Goal: Task Accomplishment & Management: Manage account settings

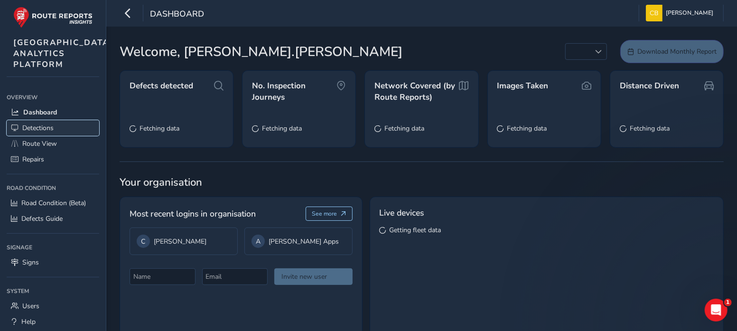
click at [58, 136] on link "Detections" at bounding box center [53, 128] width 93 height 16
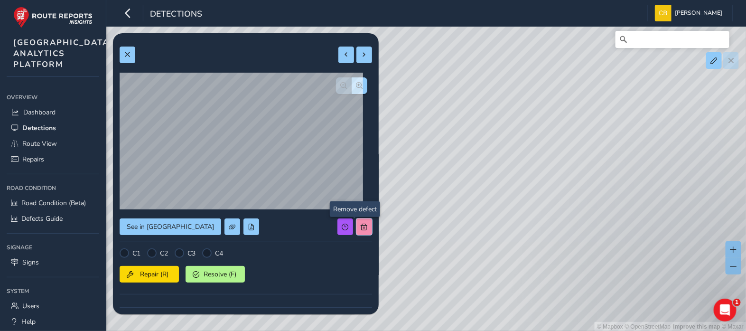
click at [361, 225] on span at bounding box center [364, 227] width 7 height 7
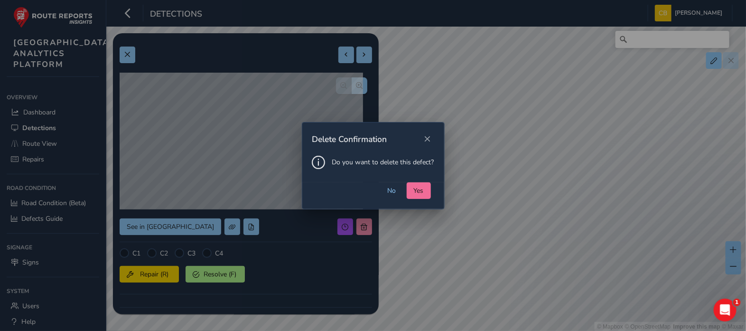
click at [416, 190] on span "Yes" at bounding box center [419, 190] width 10 height 9
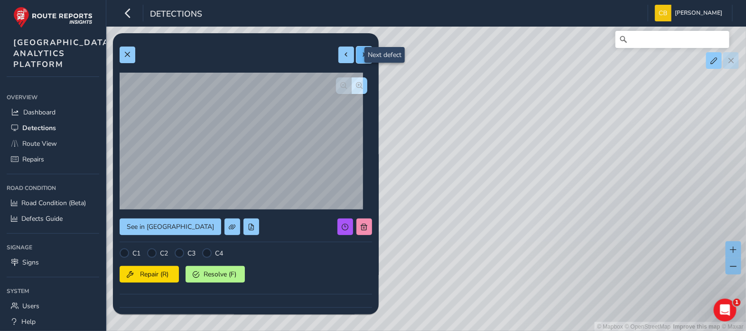
click at [357, 47] on button at bounding box center [365, 55] width 16 height 17
type input "294"
type input "1013"
click at [356, 47] on div at bounding box center [355, 55] width 34 height 17
click at [341, 56] on button at bounding box center [346, 55] width 16 height 17
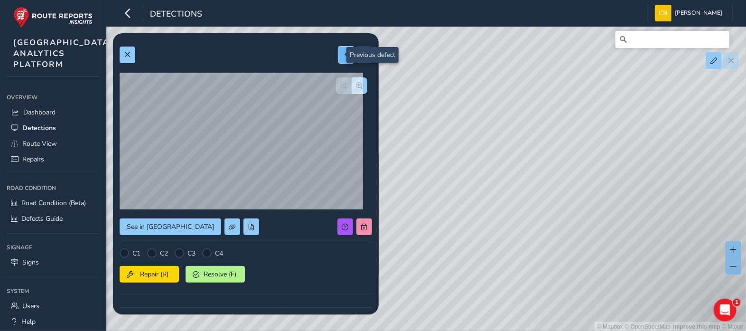
type input "500"
type input "1124"
click at [341, 56] on button at bounding box center [346, 55] width 16 height 17
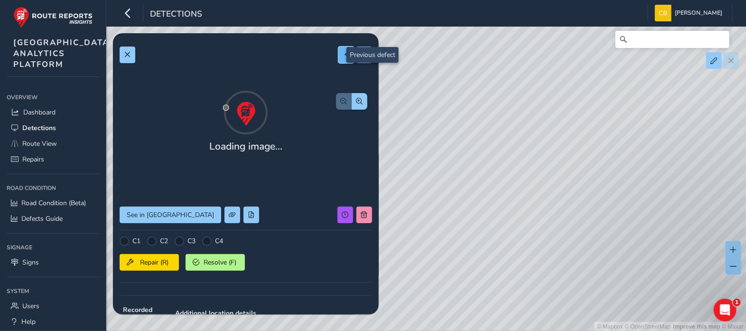
type input "512"
type input "1013"
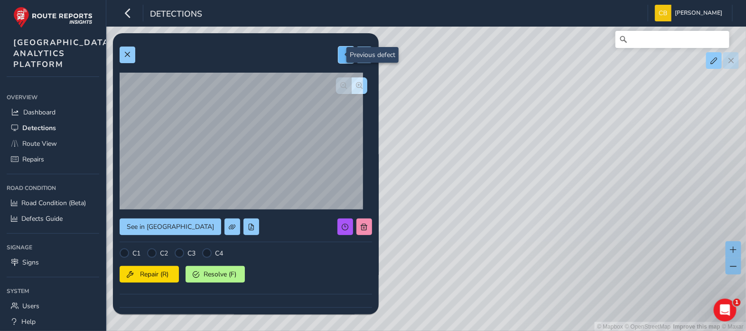
click at [341, 56] on button at bounding box center [346, 55] width 16 height 17
type input "486"
type input "676"
click at [357, 61] on button at bounding box center [365, 55] width 16 height 17
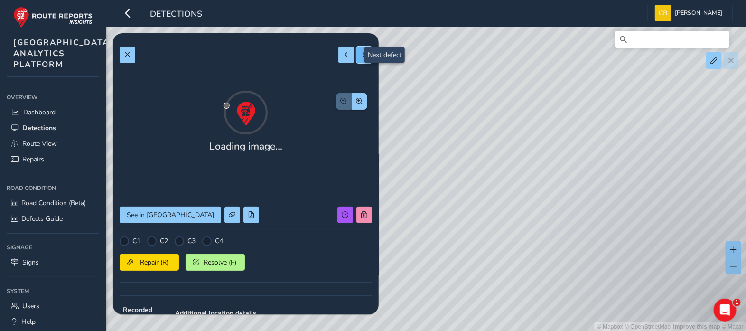
type input "512"
type input "1013"
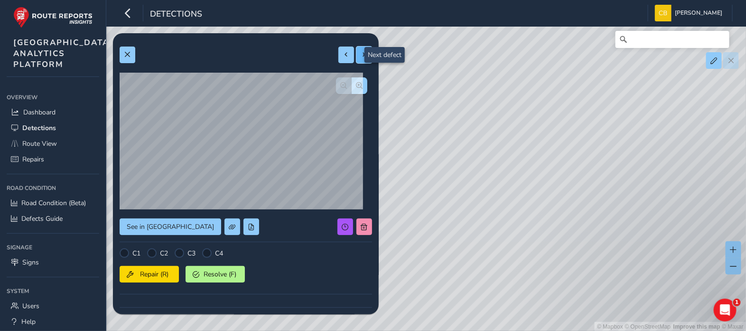
click at [357, 61] on button at bounding box center [365, 55] width 16 height 17
type input "500"
type input "1124"
click at [357, 221] on button at bounding box center [365, 226] width 16 height 17
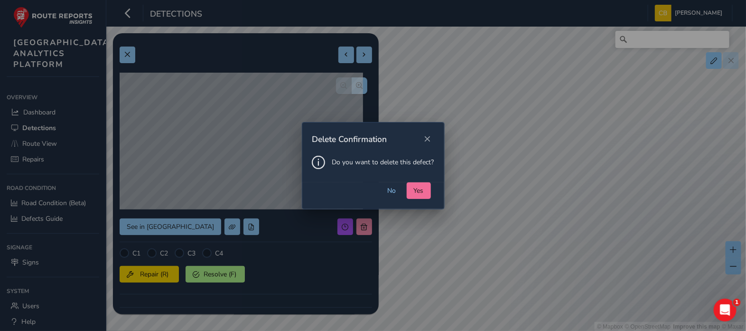
click at [415, 186] on span "Yes" at bounding box center [419, 190] width 10 height 9
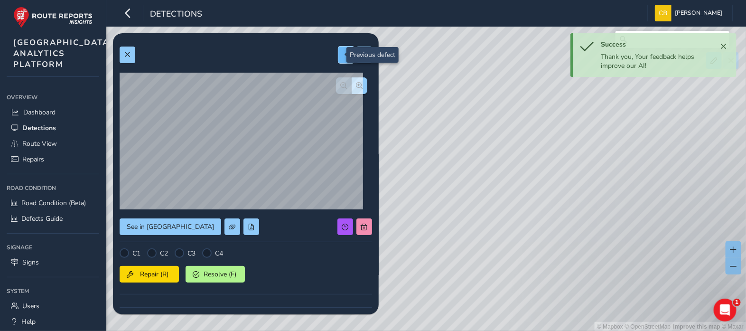
click at [338, 58] on button at bounding box center [346, 55] width 16 height 17
type input "512"
type input "1013"
click at [338, 58] on button at bounding box center [346, 55] width 16 height 17
type input "486"
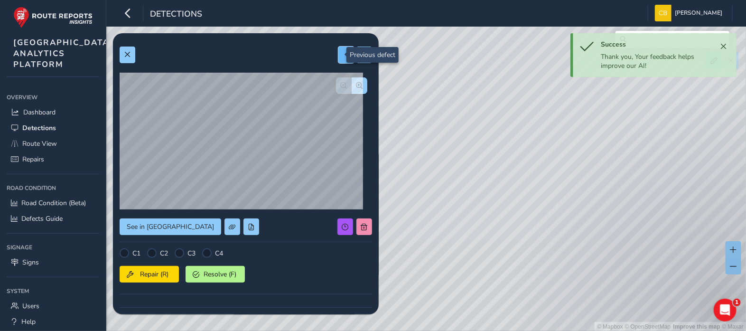
type input "676"
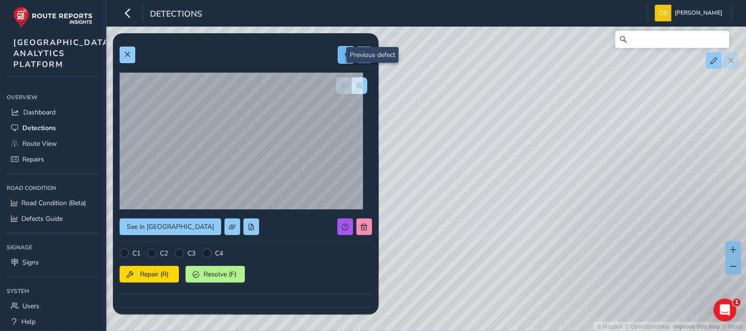
click at [343, 57] on span at bounding box center [346, 54] width 7 height 7
type input "633"
type input "2009"
click at [358, 232] on button at bounding box center [365, 226] width 16 height 17
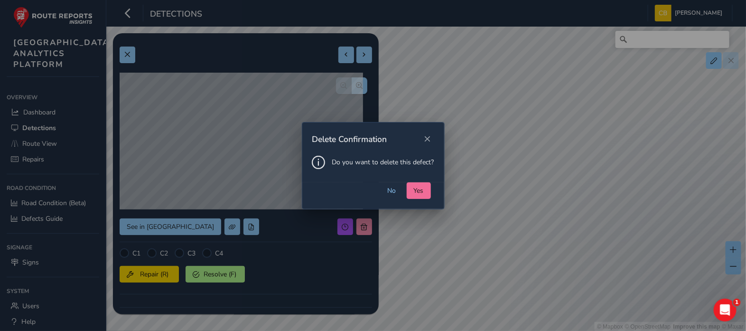
click at [423, 192] on span "Yes" at bounding box center [419, 190] width 10 height 9
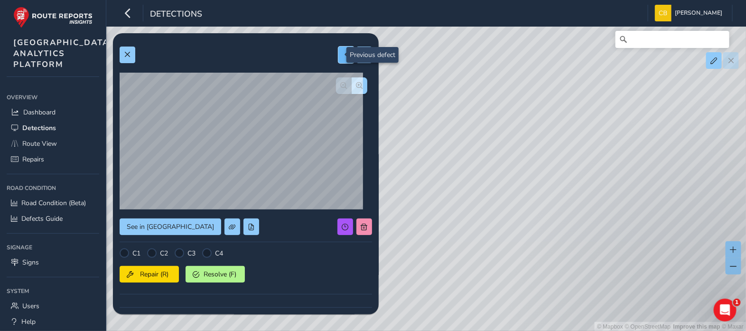
click at [343, 56] on span at bounding box center [346, 54] width 7 height 7
type input "202"
type input "411"
click at [343, 56] on span at bounding box center [346, 54] width 7 height 7
type input "415"
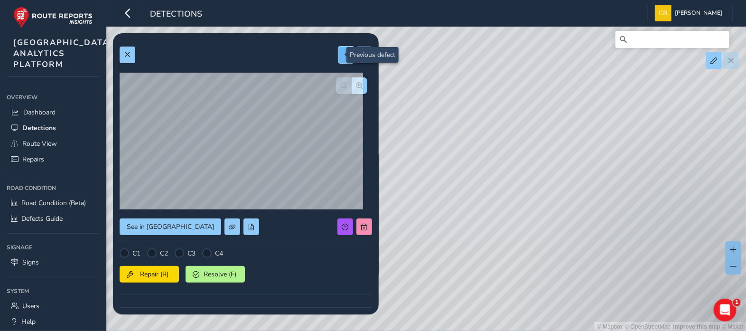
type input "855"
click at [361, 54] on span at bounding box center [364, 54] width 7 height 7
type input "202"
type input "411"
click at [340, 54] on button at bounding box center [346, 55] width 16 height 17
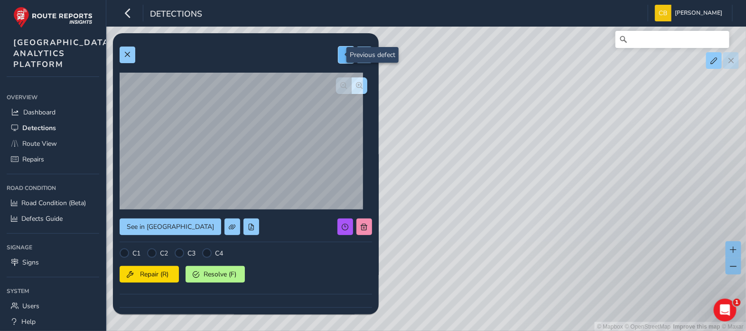
type input "415"
type input "855"
click at [361, 224] on span at bounding box center [364, 227] width 7 height 7
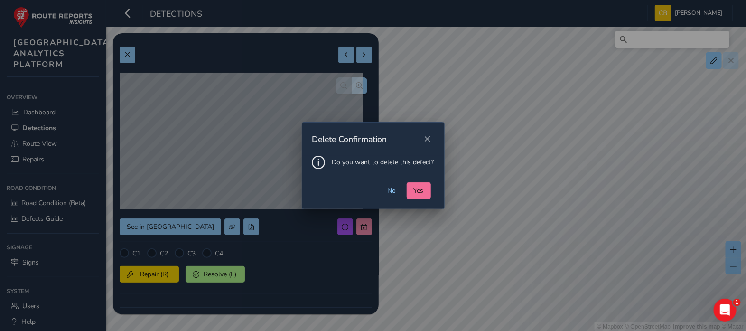
click at [417, 193] on span "Yes" at bounding box center [419, 190] width 10 height 9
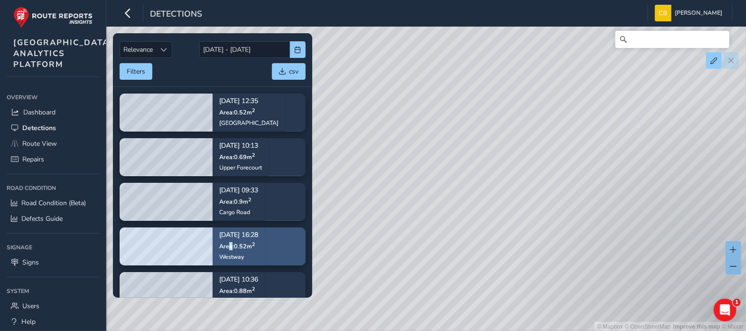
click at [231, 245] on span "Area: 0.52 m 2" at bounding box center [237, 246] width 36 height 8
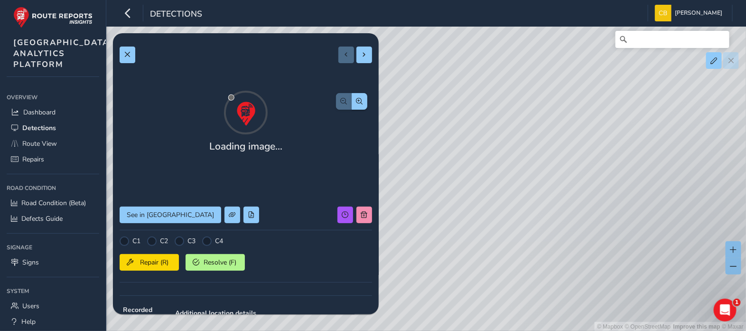
click at [340, 64] on div "Loading image... See in Route View C1 C2 C3 C4 Repair (R) Resolve (F) Recorded …" at bounding box center [246, 278] width 253 height 476
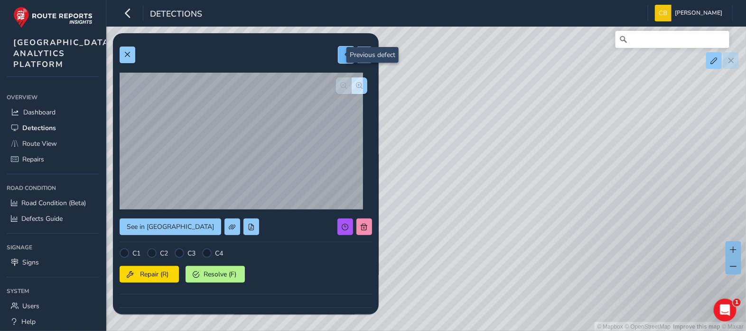
click at [343, 58] on span at bounding box center [346, 54] width 7 height 7
type input "202"
type input "411"
click at [343, 58] on span at bounding box center [346, 54] width 7 height 7
type input "428"
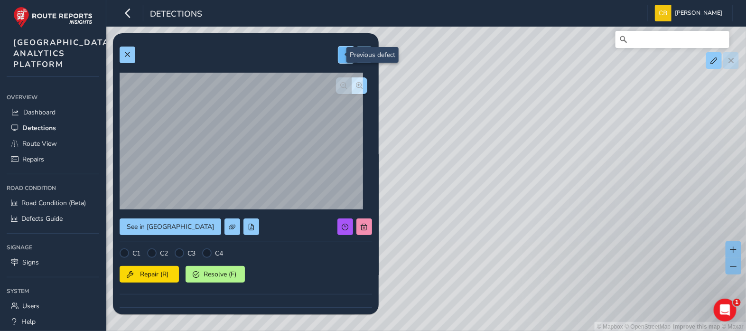
type input "497"
click at [343, 58] on span at bounding box center [346, 54] width 7 height 7
type input "29356"
type input "152546"
drag, startPoint x: 338, startPoint y: 58, endPoint x: 304, endPoint y: 70, distance: 35.7
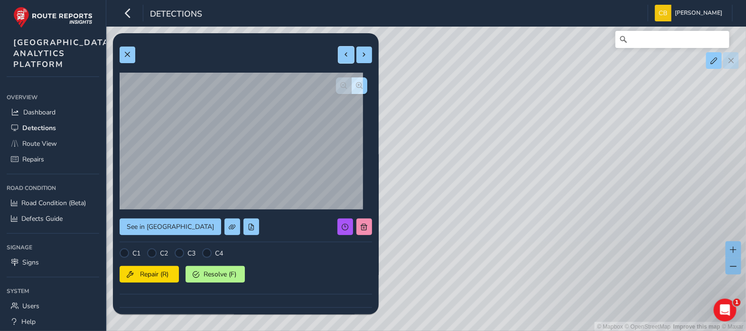
click at [307, 60] on div at bounding box center [246, 55] width 253 height 17
click at [352, 81] on button "button" at bounding box center [360, 85] width 16 height 17
click at [357, 86] on span "button" at bounding box center [360, 85] width 7 height 7
click at [339, 86] on button "button" at bounding box center [344, 85] width 16 height 17
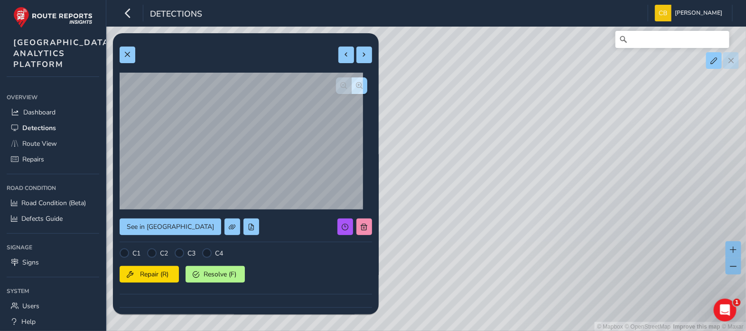
click at [339, 86] on div at bounding box center [351, 85] width 31 height 17
click at [338, 56] on button at bounding box center [346, 55] width 16 height 17
type input "30832"
type input "180786"
click at [338, 56] on button at bounding box center [346, 55] width 16 height 17
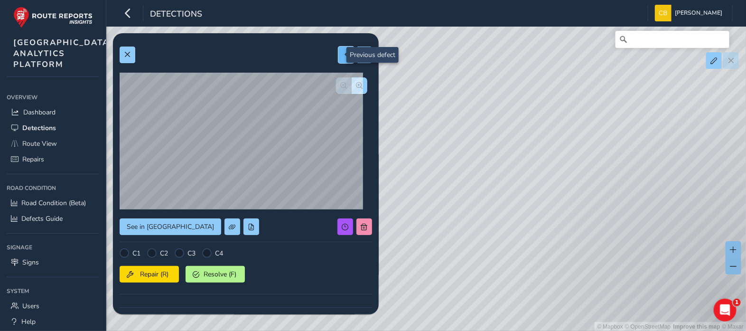
type input "4036"
type input "30487"
click at [338, 56] on button at bounding box center [346, 55] width 16 height 17
type input "10549"
type input "237875"
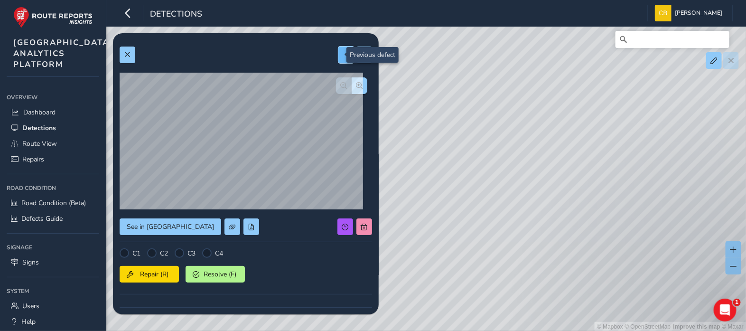
click at [338, 56] on button at bounding box center [346, 55] width 16 height 17
type input "2262"
type input "14283"
click at [338, 56] on button at bounding box center [346, 55] width 16 height 17
type input "13853131"
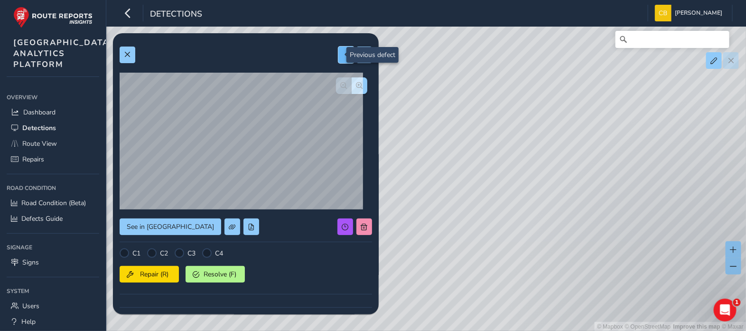
type input "181751"
click at [338, 56] on button at bounding box center [346, 55] width 16 height 17
type input "2683"
type input "10021"
click at [338, 56] on button at bounding box center [346, 55] width 16 height 17
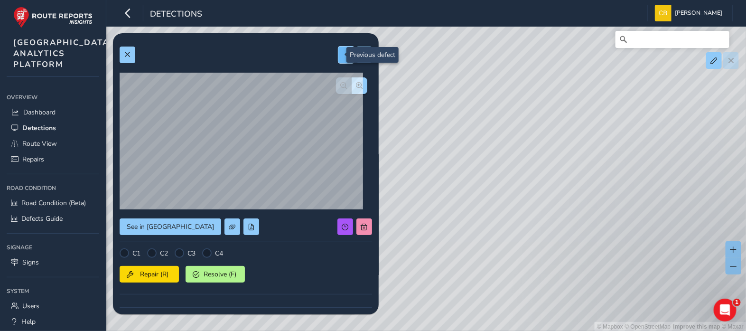
type input "33257"
type input "168336"
click at [338, 56] on button at bounding box center [346, 55] width 16 height 17
type input "449"
type input "1064"
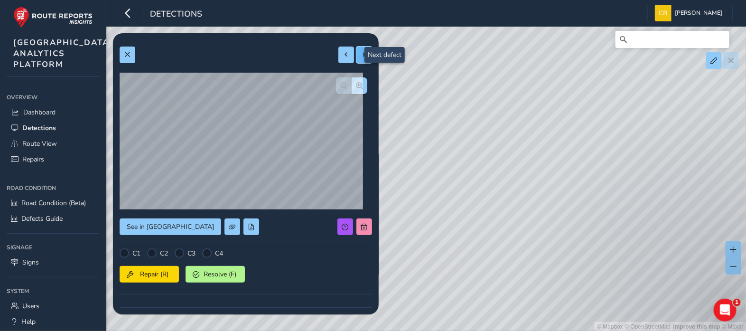
click at [361, 56] on span at bounding box center [364, 54] width 7 height 7
type input "33257"
type input "168336"
click at [343, 56] on span at bounding box center [346, 54] width 7 height 7
type input "449"
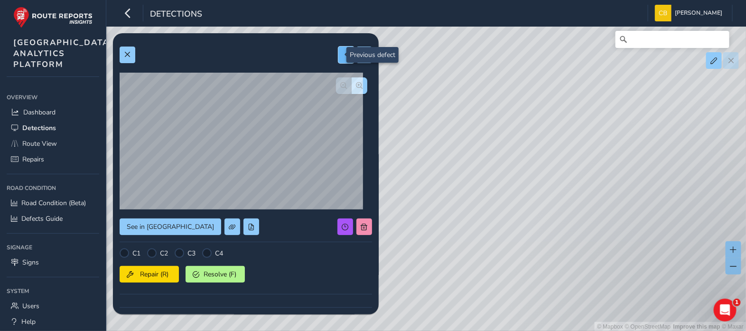
type input "1064"
click at [343, 56] on span at bounding box center [346, 54] width 7 height 7
type input "11349"
type input "66917"
click at [343, 56] on span at bounding box center [346, 54] width 7 height 7
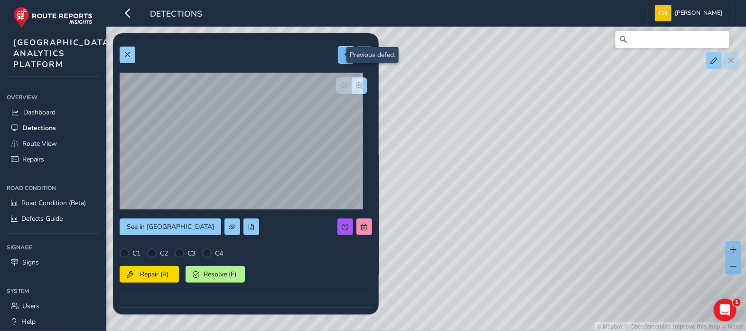
type input "902910"
type input "112339"
click at [343, 56] on span at bounding box center [346, 54] width 7 height 7
type input "2425"
type input "14107"
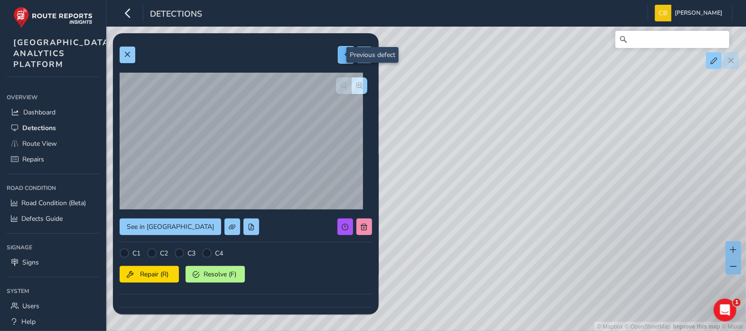
click at [343, 56] on span at bounding box center [346, 54] width 7 height 7
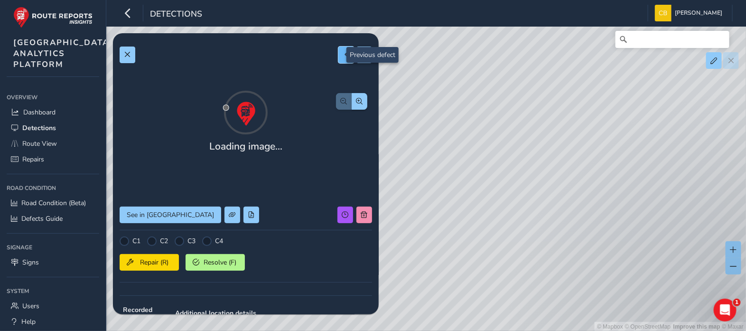
type input "1956"
type input "7945"
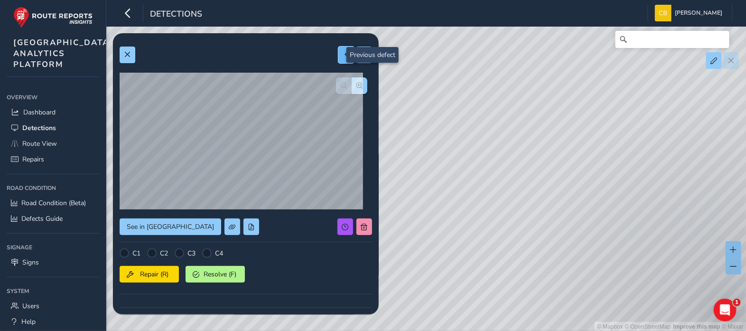
click at [343, 56] on span at bounding box center [346, 54] width 7 height 7
type input "1057"
type input "3684"
click at [343, 56] on span at bounding box center [346, 54] width 7 height 7
type input "1365635"
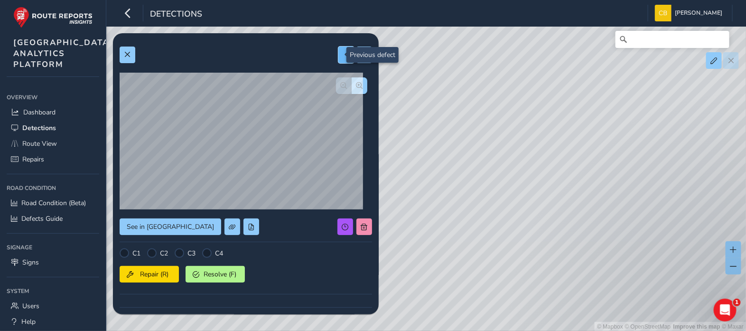
type input "120400"
click at [343, 56] on span at bounding box center [346, 54] width 7 height 7
type input "1538"
type input "8633"
